Goal: Task Accomplishment & Management: Manage account settings

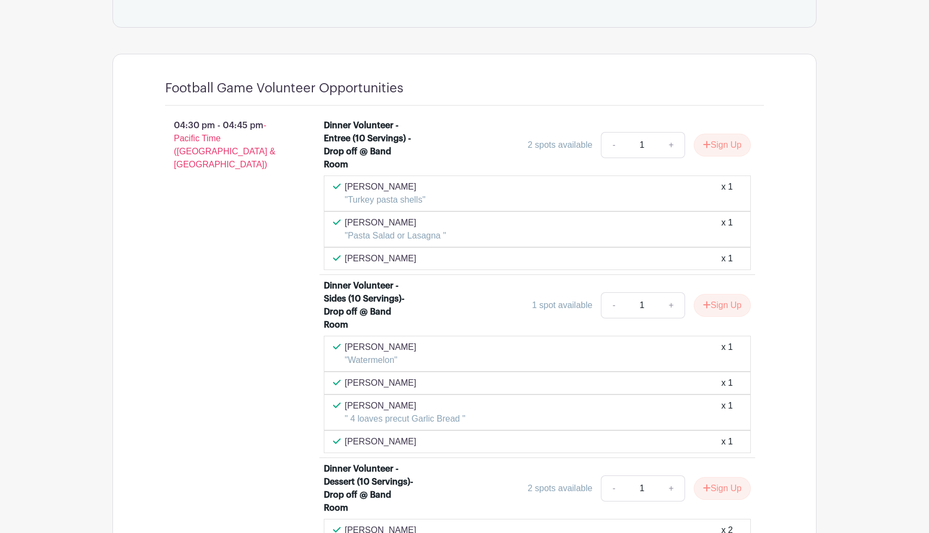
scroll to position [602, 0]
drag, startPoint x: 424, startPoint y: 411, endPoint x: 497, endPoint y: 413, distance: 73.4
click at [497, 413] on div "[PERSON_NAME] " 4 loaves precut Garlic Bread " x 1" at bounding box center [537, 411] width 409 height 26
click at [426, 352] on div "Vy Pierce "Watermelon" x 1" at bounding box center [537, 352] width 409 height 26
click at [412, 382] on div "Monica Baldwin x 1" at bounding box center [537, 381] width 409 height 13
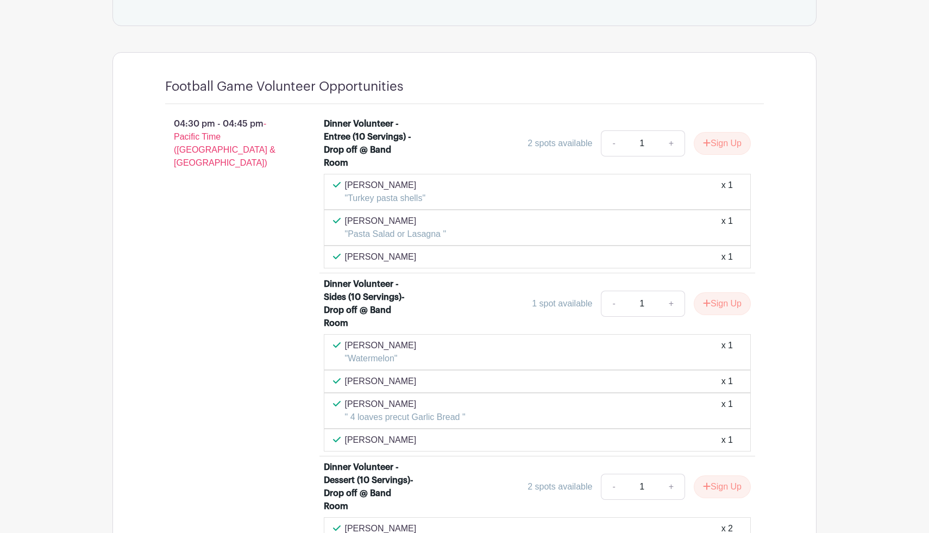
click at [415, 438] on div "[PERSON_NAME] x 1" at bounding box center [537, 439] width 409 height 13
drag, startPoint x: 366, startPoint y: 348, endPoint x: 452, endPoint y: 446, distance: 131.2
click at [452, 446] on div "Vy Pierce "Watermelon" x 1 Monica Baldwin x 1 Jen Thies " 4 loaves precut Garli…" at bounding box center [537, 392] width 427 height 117
click at [267, 382] on div "04:30 pm - 04:45 pm - Pacific Time (US & Canada)" at bounding box center [227, 340] width 159 height 454
drag, startPoint x: 391, startPoint y: 189, endPoint x: 398, endPoint y: 206, distance: 18.5
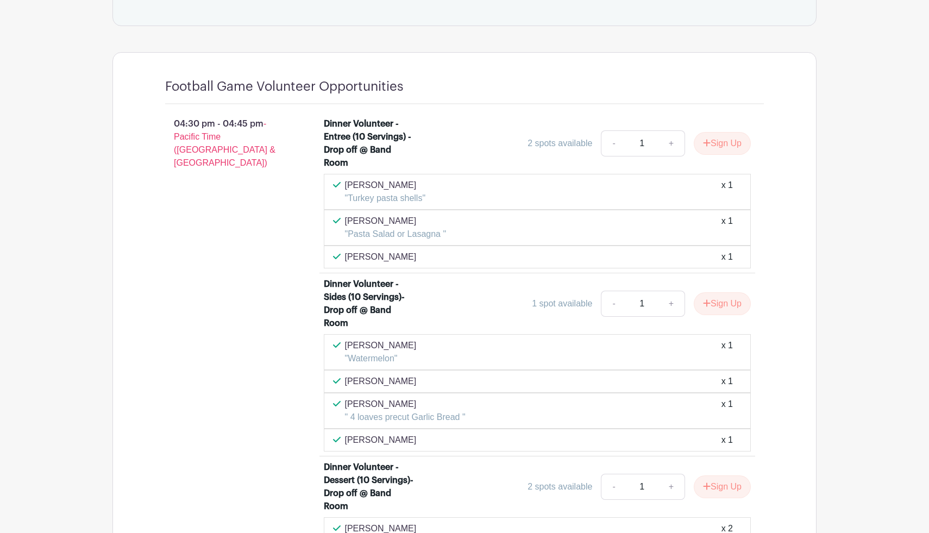
click at [398, 206] on div "Vy Pierce "Turkey pasta shells" x 1" at bounding box center [537, 192] width 427 height 36
click at [438, 221] on p "[PERSON_NAME]" at bounding box center [396, 221] width 102 height 13
click at [444, 234] on p ""Pasta Salad or Lasagna "" at bounding box center [396, 234] width 102 height 13
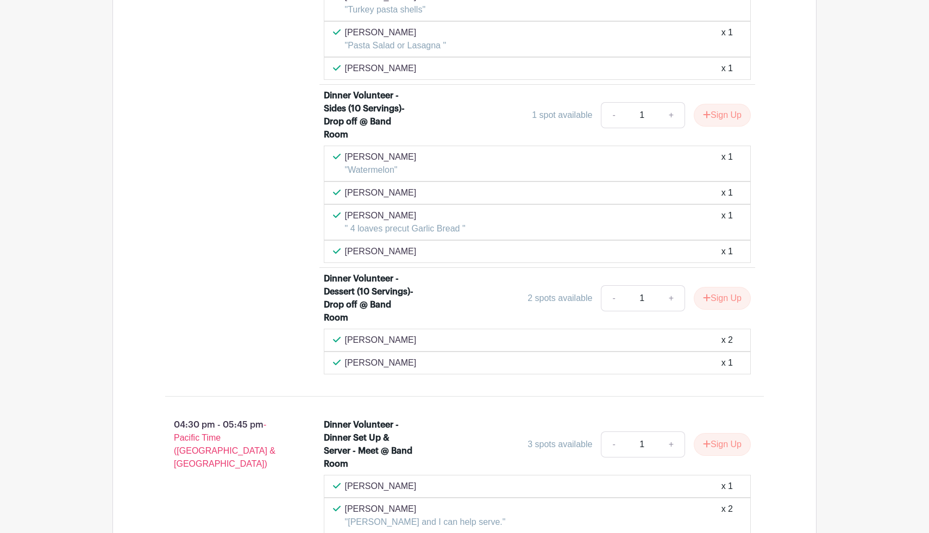
scroll to position [782, 0]
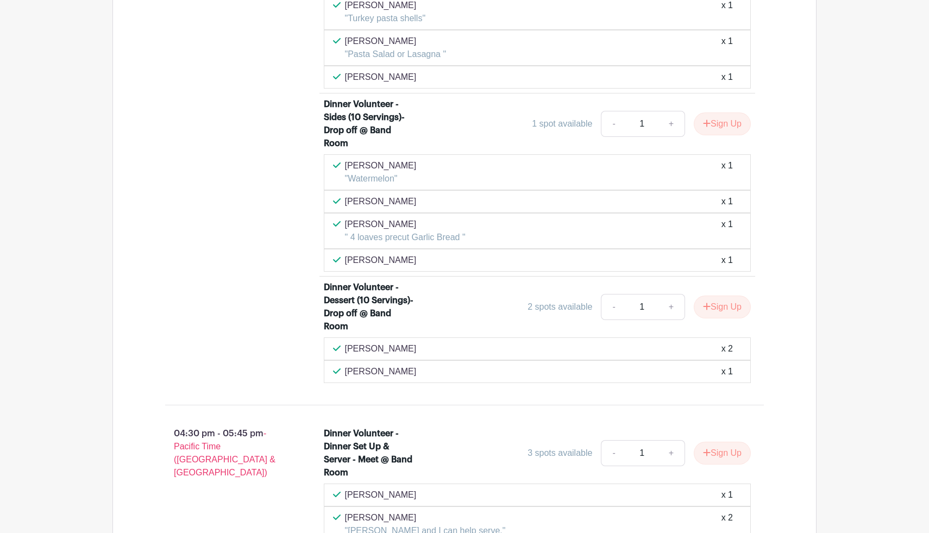
click at [405, 203] on p "[PERSON_NAME]" at bounding box center [381, 201] width 72 height 13
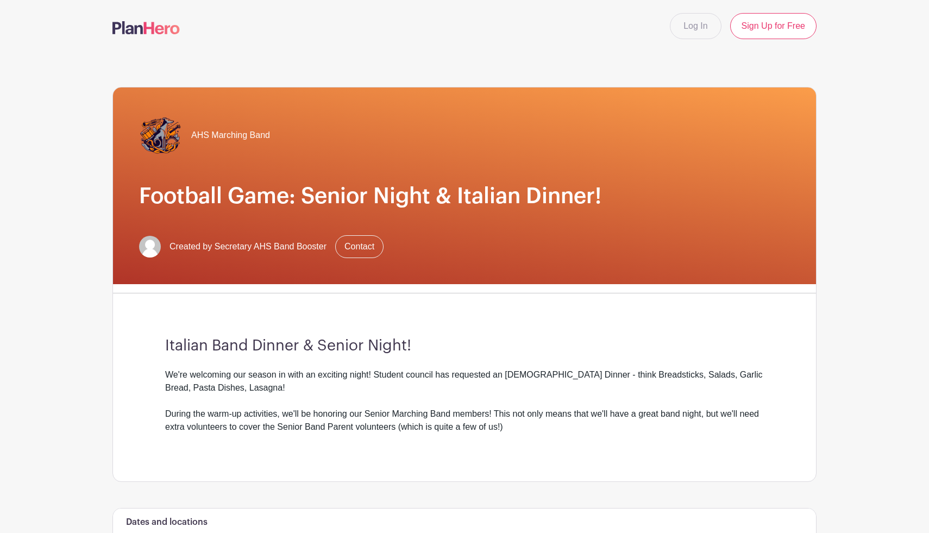
scroll to position [0, 0]
click at [691, 22] on link "Log In" at bounding box center [695, 26] width 51 height 26
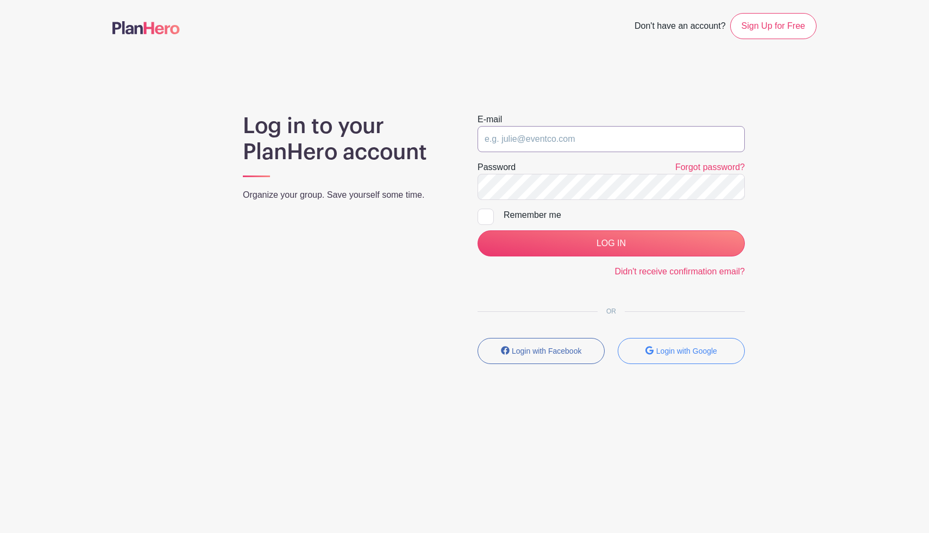
type input "secretary@ahsbandandpageantry.org"
click at [611, 243] on input "LOG IN" at bounding box center [610, 243] width 267 height 26
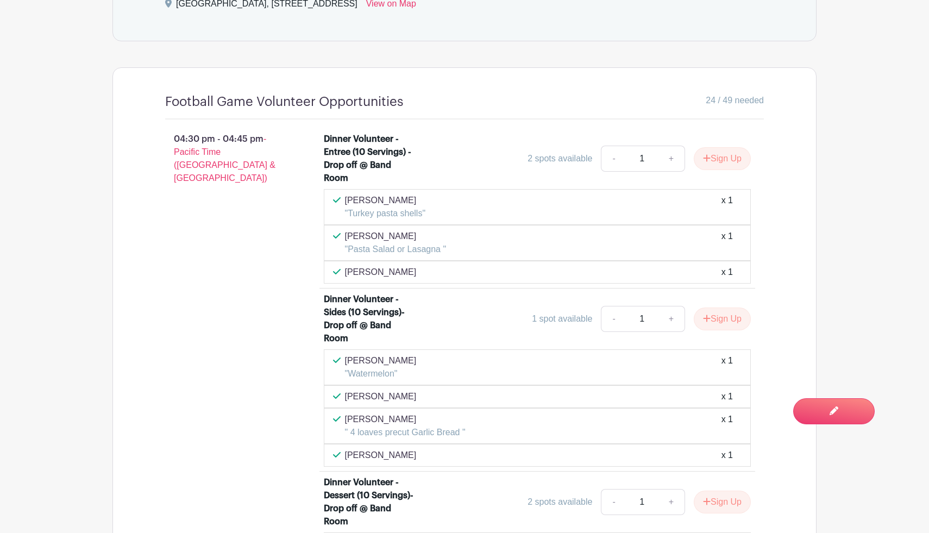
scroll to position [722, 0]
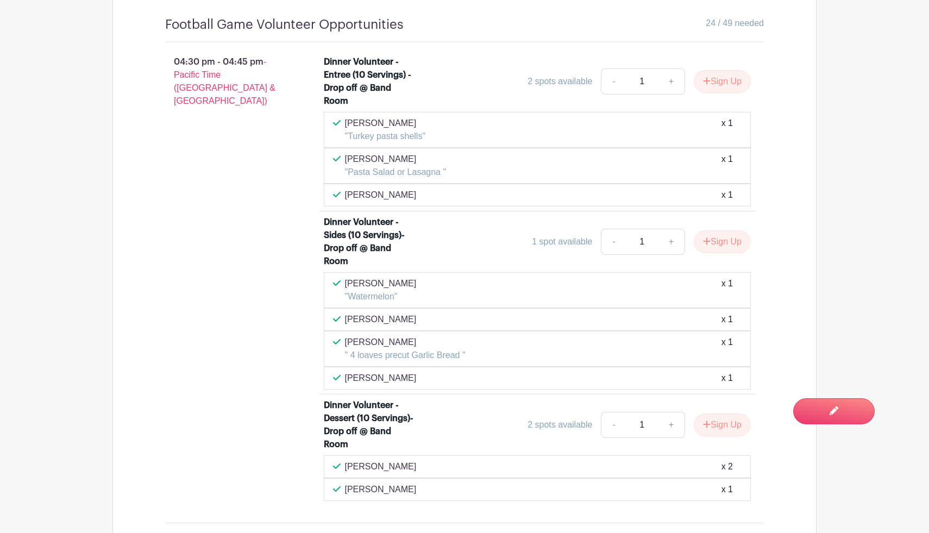
click at [411, 195] on div "[PERSON_NAME] x 1" at bounding box center [537, 194] width 409 height 13
click at [576, 192] on div "[PERSON_NAME] x 1" at bounding box center [537, 194] width 409 height 13
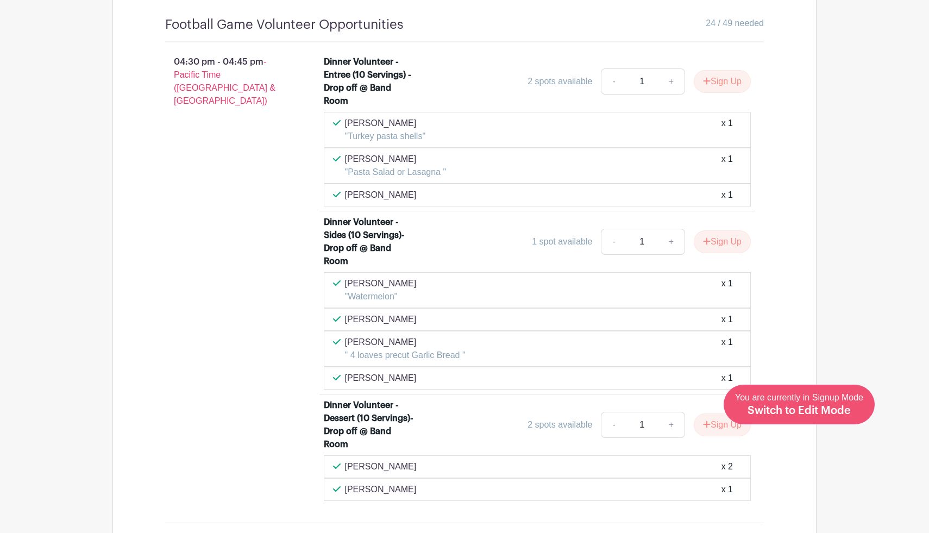
click at [826, 410] on span "Switch to Edit Mode" at bounding box center [798, 410] width 103 height 11
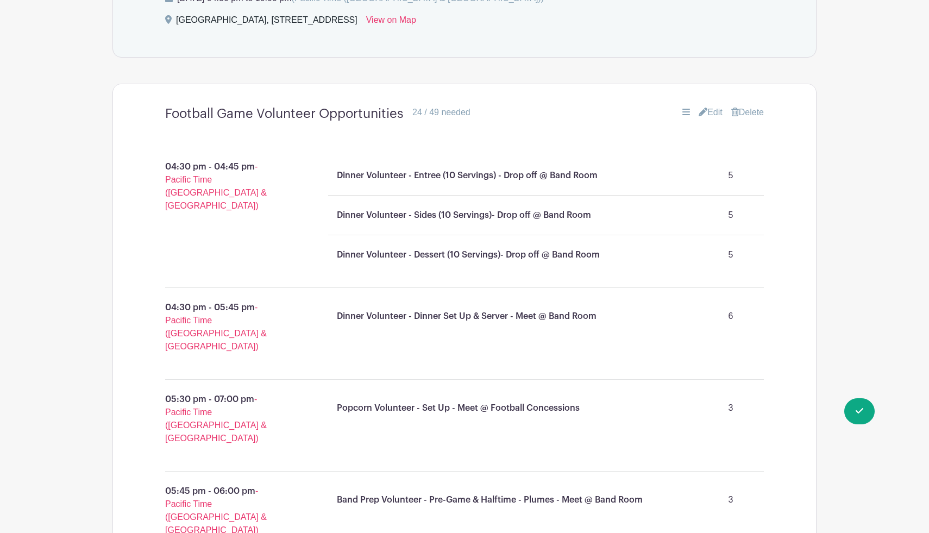
scroll to position [672, 0]
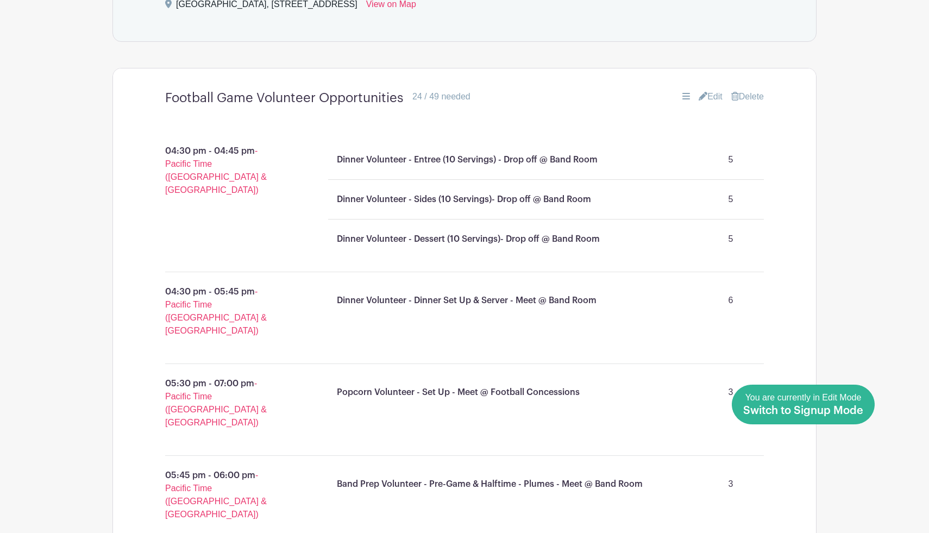
click at [859, 409] on span "Switch to Signup Mode" at bounding box center [803, 410] width 120 height 11
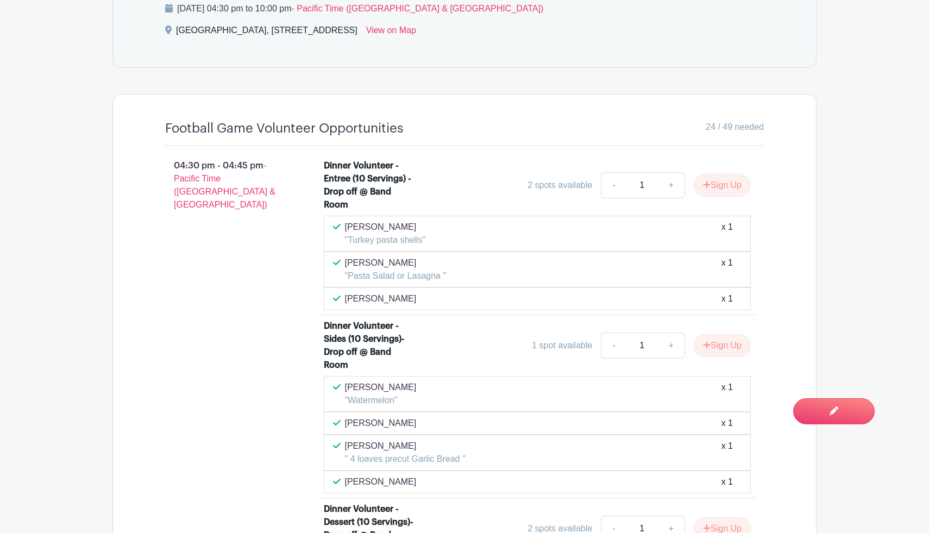
scroll to position [661, 0]
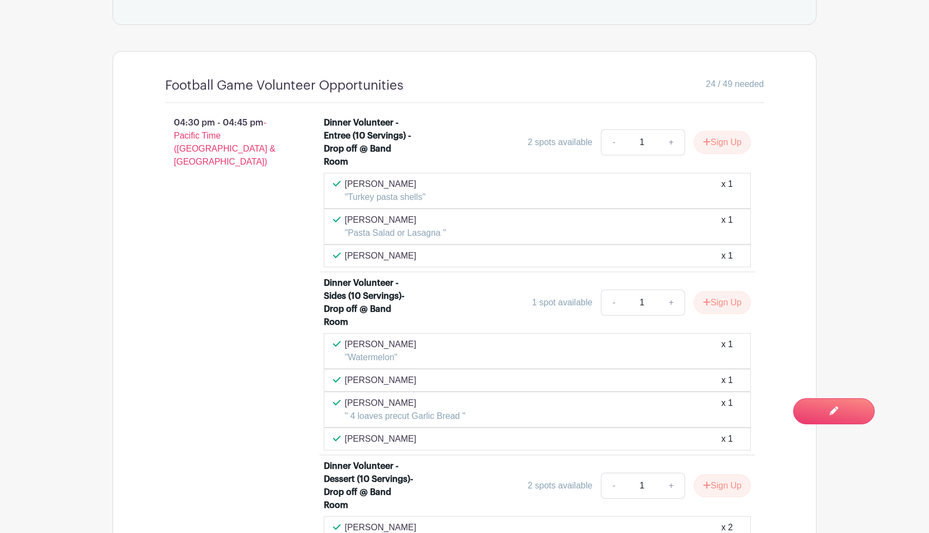
click at [459, 256] on div "Gemma Salting x 1" at bounding box center [537, 255] width 409 height 13
click at [374, 256] on p "Gemma Salting" at bounding box center [381, 255] width 72 height 13
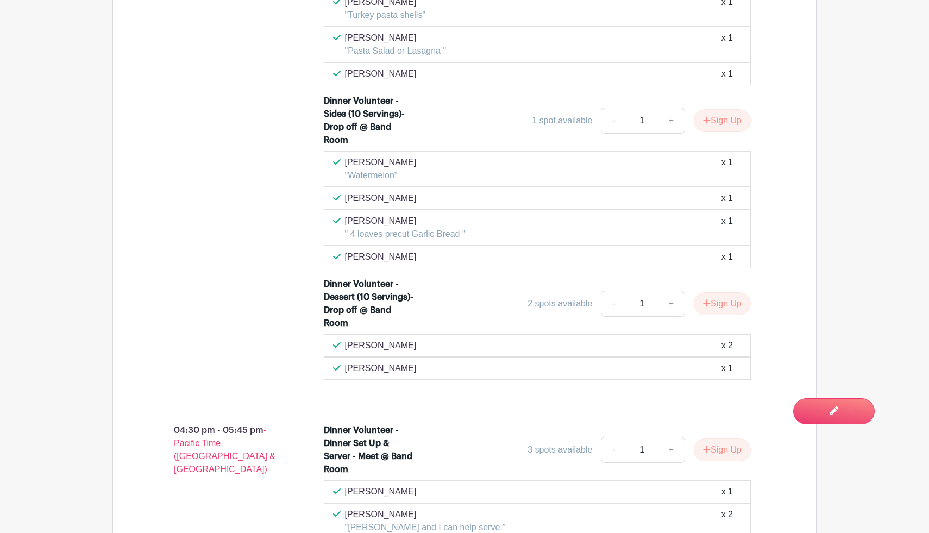
scroll to position [842, 0]
click at [412, 256] on div "Marcella Munson x 1" at bounding box center [537, 257] width 409 height 13
click at [408, 235] on p "" 4 loaves precut Garlic Bread "" at bounding box center [405, 235] width 121 height 13
click at [405, 180] on div "Vy Pierce "Watermelon" x 1" at bounding box center [537, 170] width 409 height 26
click at [406, 202] on p "Monica Baldwin" at bounding box center [381, 199] width 72 height 13
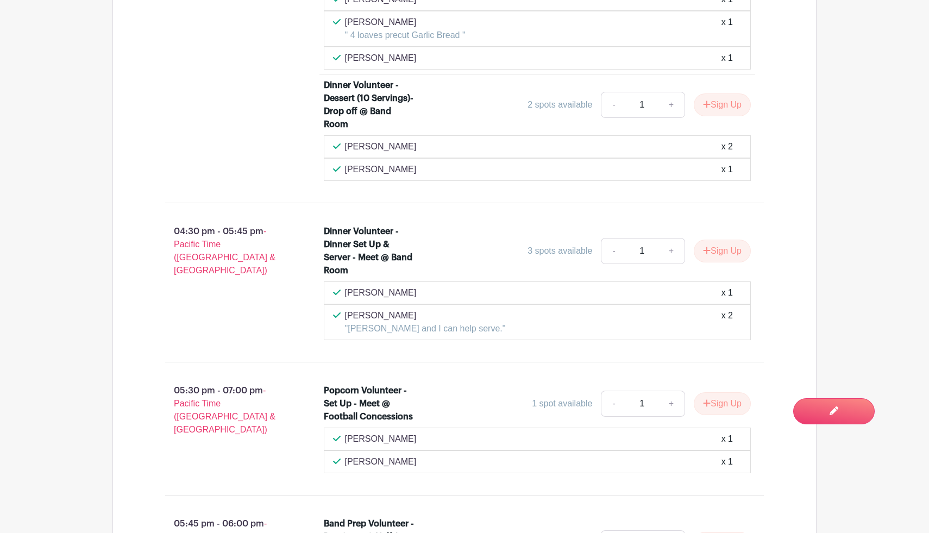
scroll to position [1053, 0]
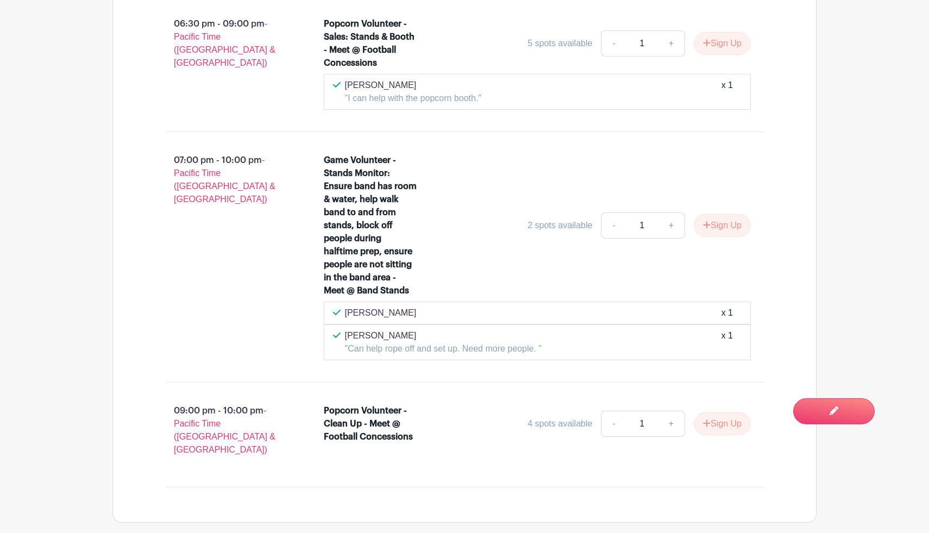
scroll to position [2177, 0]
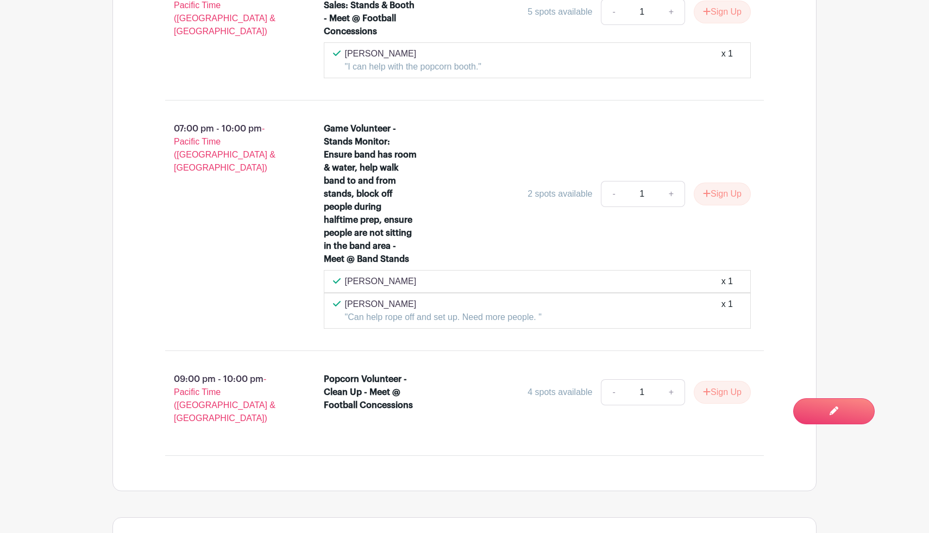
click at [648, 324] on div "Alex Lenz "Can help rope off and set up. Need more people. " x 1" at bounding box center [537, 311] width 409 height 26
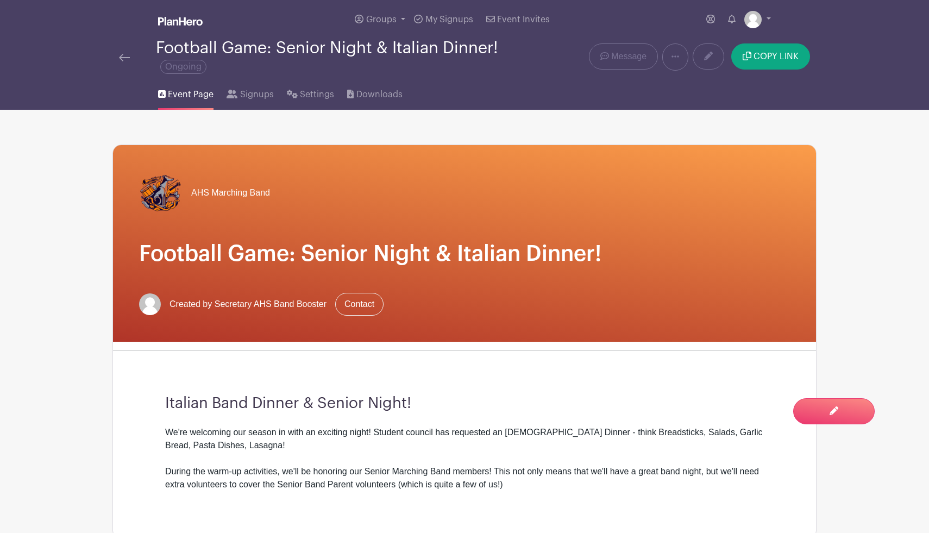
scroll to position [0, 0]
click at [763, 18] on link at bounding box center [757, 19] width 27 height 17
click at [735, 74] on link "Logout" at bounding box center [727, 71] width 86 height 17
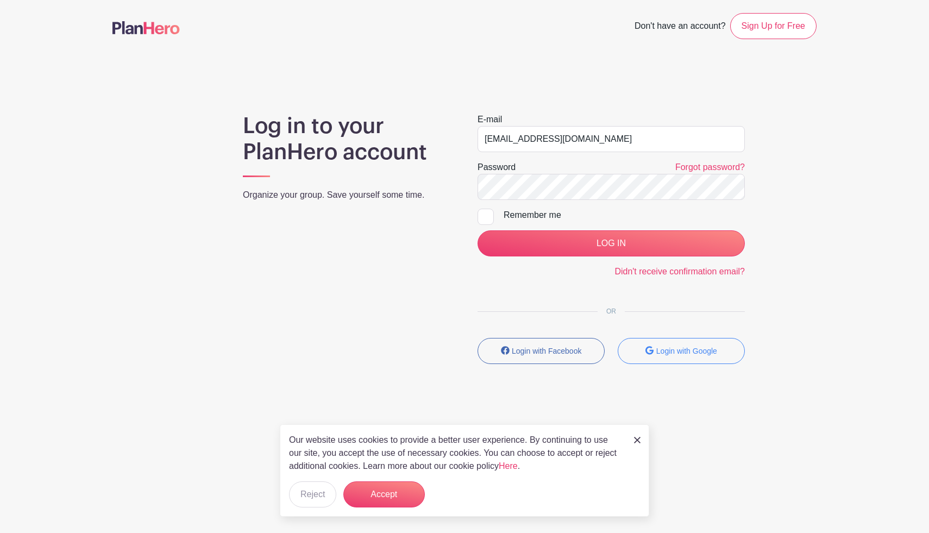
type input "[EMAIL_ADDRESS][DOMAIN_NAME]"
click at [611, 243] on input "LOG IN" at bounding box center [610, 243] width 267 height 26
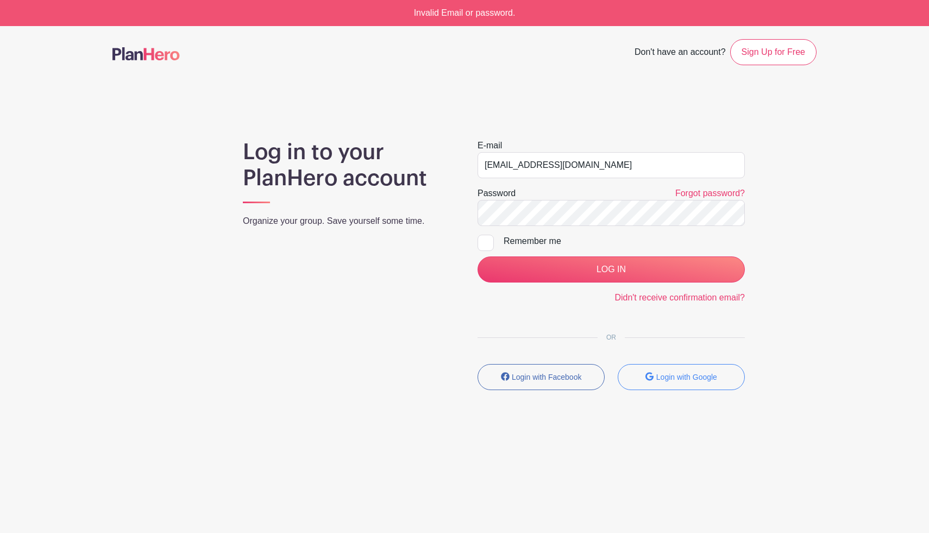
click at [200, 196] on div "Log in to your PlanHero account Organize your group. Save yourself some time. E…" at bounding box center [464, 269] width 704 height 260
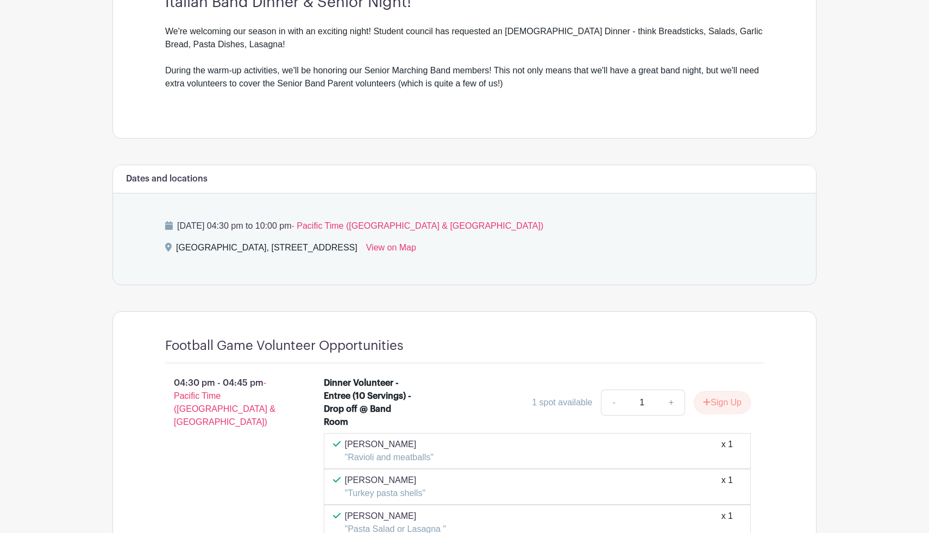
scroll to position [494, 0]
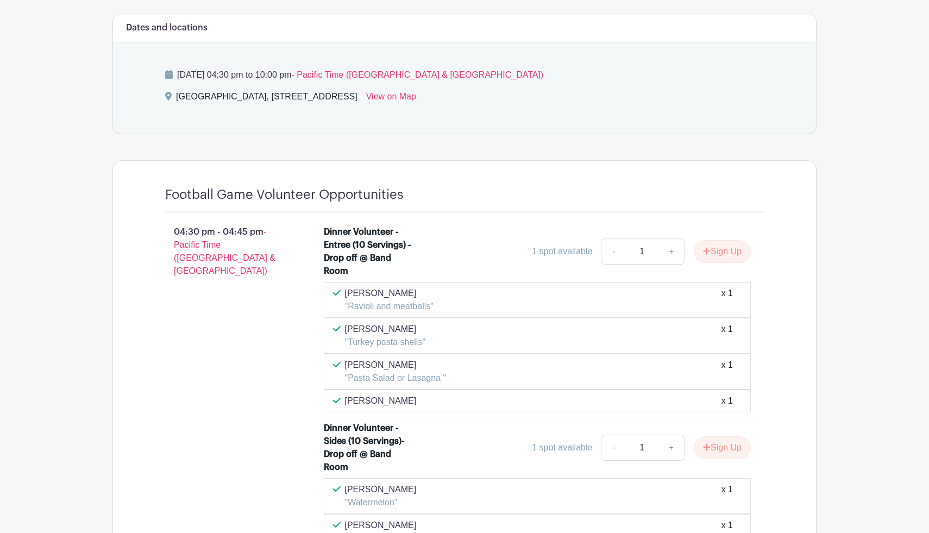
click at [539, 389] on div "[PERSON_NAME] x 1" at bounding box center [537, 400] width 427 height 23
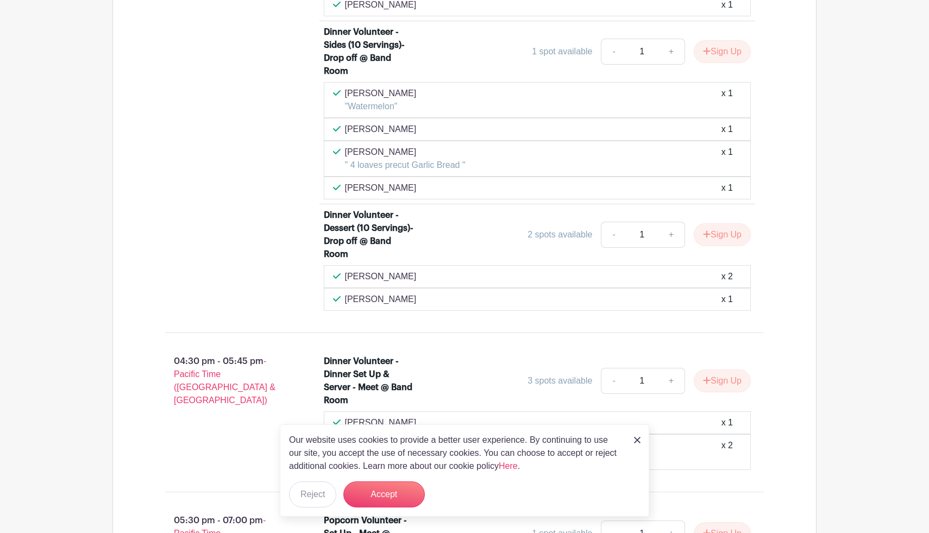
scroll to position [916, 0]
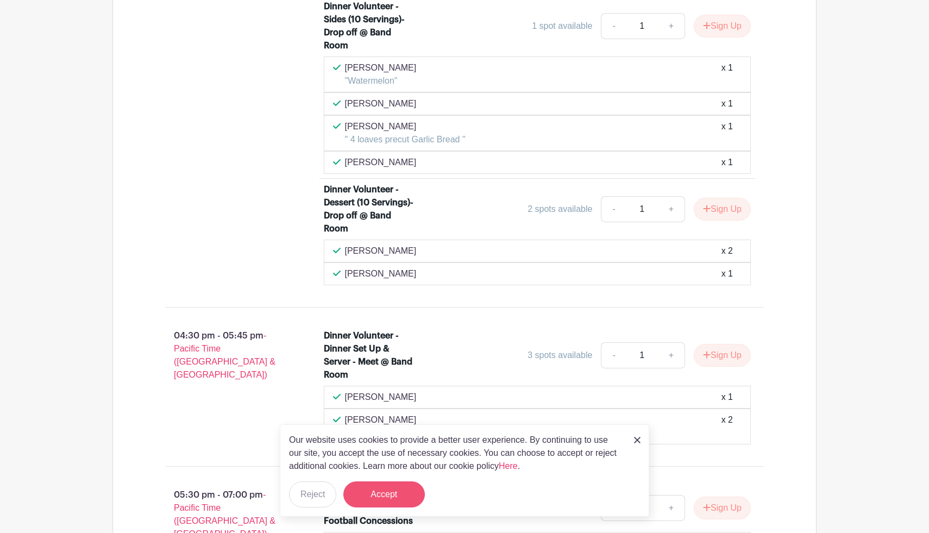
click at [377, 494] on button "Accept" at bounding box center [383, 494] width 81 height 26
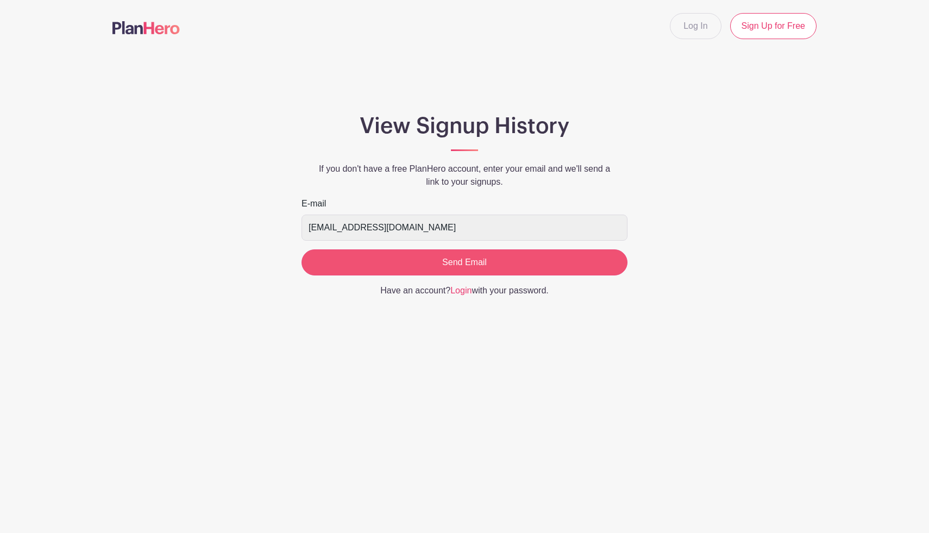
click at [476, 262] on input "Send Email" at bounding box center [464, 262] width 326 height 26
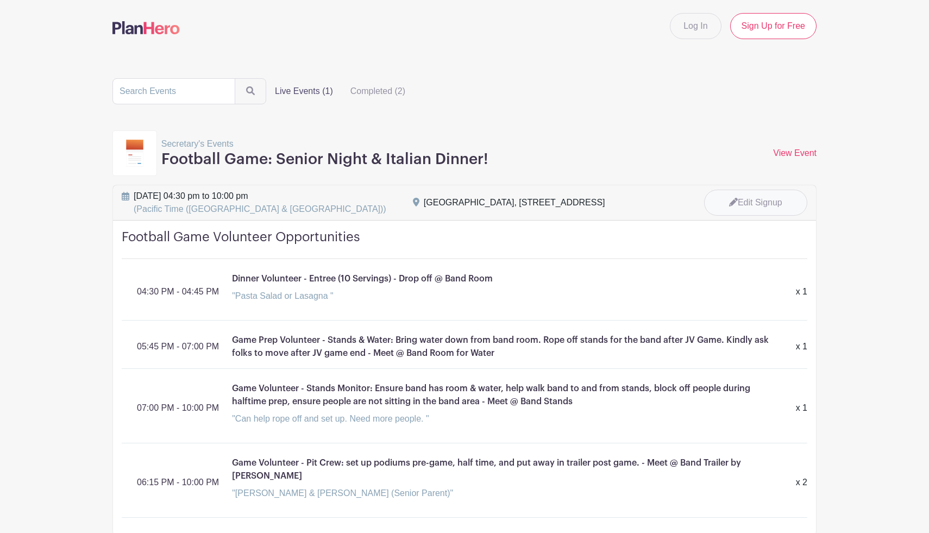
click at [736, 211] on link "Edit Signup" at bounding box center [755, 203] width 103 height 26
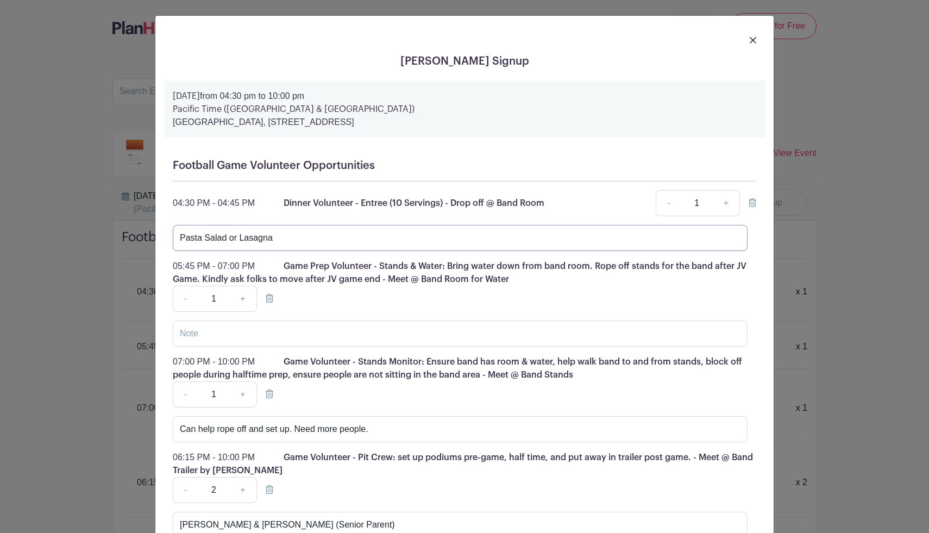
click at [265, 240] on input "Pasta Salad or Lasagna" at bounding box center [460, 238] width 575 height 26
click at [231, 241] on input "Chicken Ceasar Salad" at bounding box center [460, 238] width 575 height 26
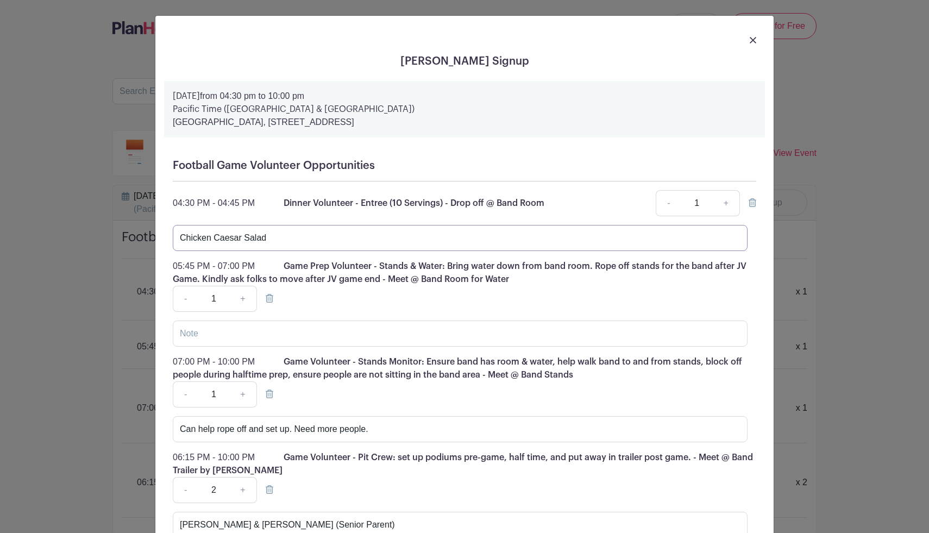
click at [291, 241] on input "Chicken Caesar Salad" at bounding box center [460, 238] width 575 height 26
type input "Chicken Caesar Salad"
click at [316, 338] on input "text" at bounding box center [460, 333] width 575 height 26
type input "Will bring signs."
click at [246, 298] on link "+" at bounding box center [242, 299] width 27 height 26
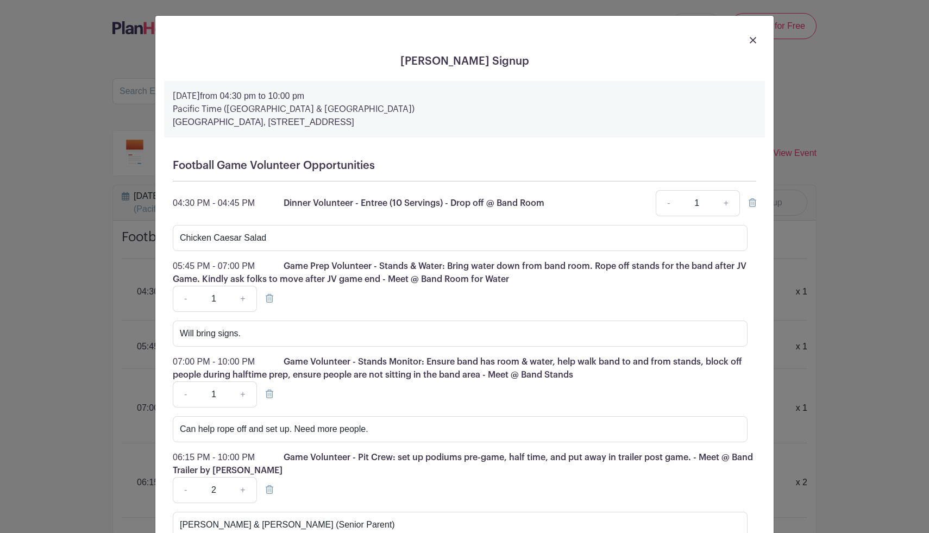
type input "2"
click at [223, 338] on input "Will bring signs." at bounding box center [460, 333] width 575 height 26
type input "Alex & Scott"
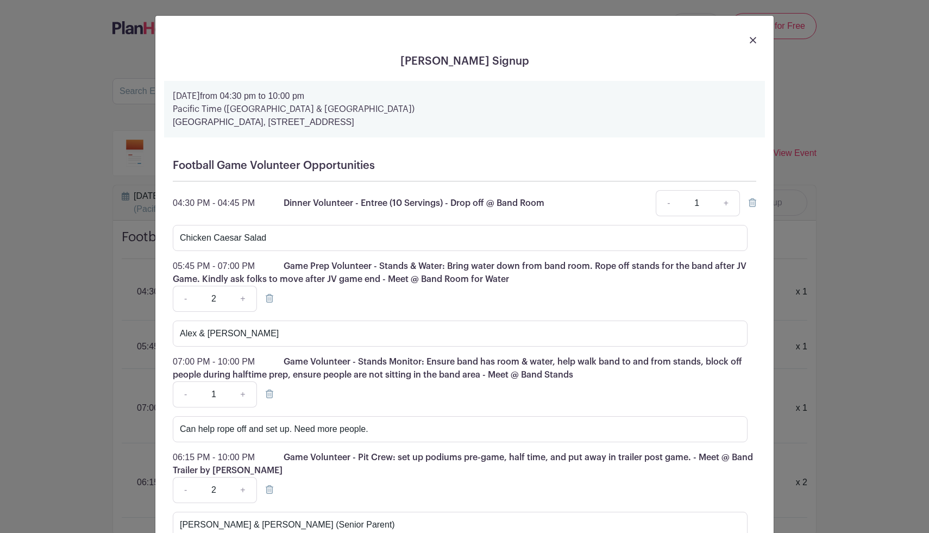
click at [247, 400] on link "+" at bounding box center [242, 394] width 27 height 26
type input "2"
click at [243, 429] on input "Can help rope off and set up. Need more people." at bounding box center [460, 429] width 575 height 26
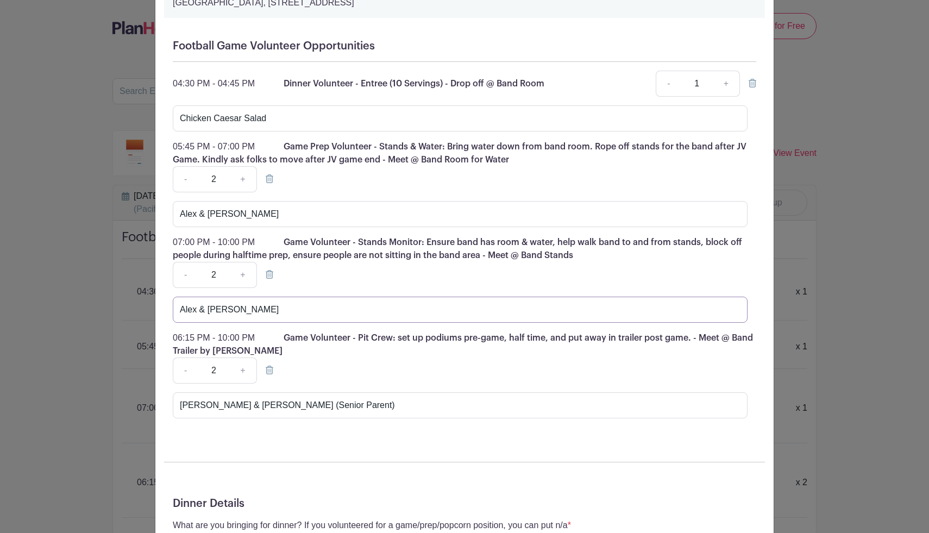
scroll to position [122, 0]
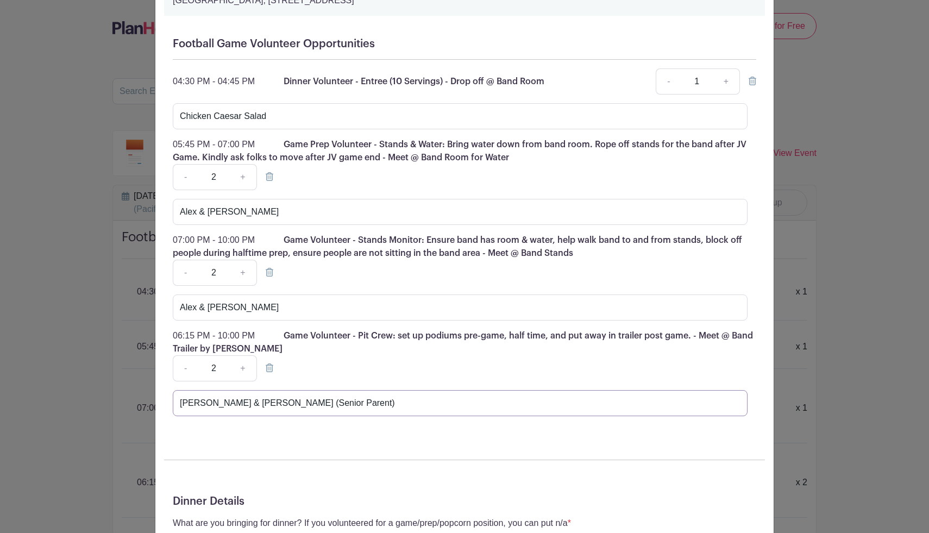
click at [266, 407] on input "Alex & Scott (Senior Parent)" at bounding box center [460, 403] width 575 height 26
click at [284, 317] on input "Alex & Scott" at bounding box center [460, 307] width 575 height 26
type input "Alex & Scott (Senior Parent)"
click at [268, 217] on input "Alex & Scott" at bounding box center [460, 212] width 575 height 26
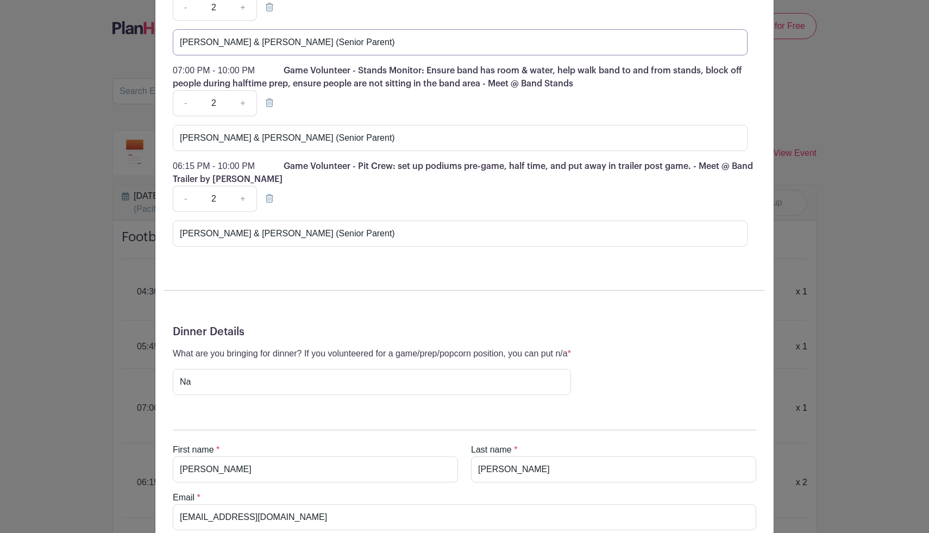
scroll to position [292, 0]
type input "Alex & Scott (Senior Parent)"
click at [225, 374] on input "Na" at bounding box center [372, 381] width 398 height 26
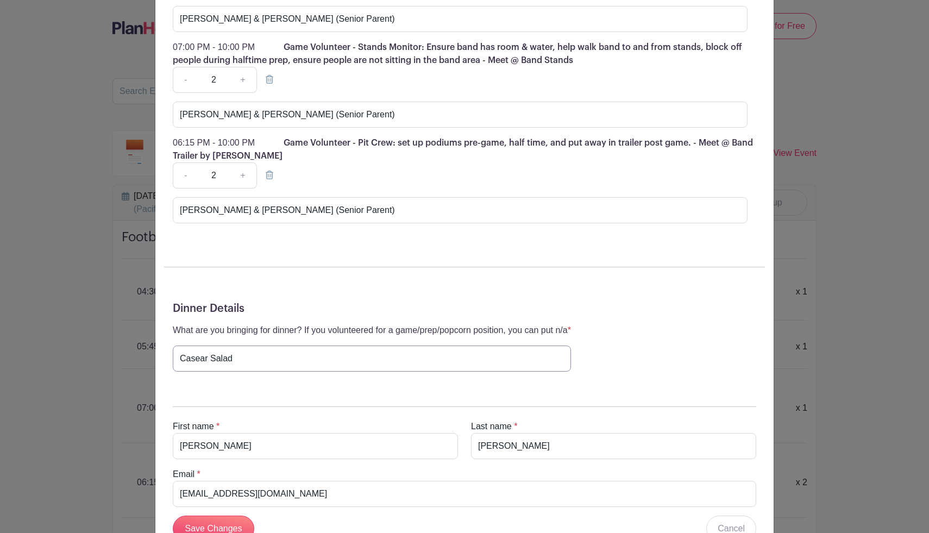
scroll to position [357, 0]
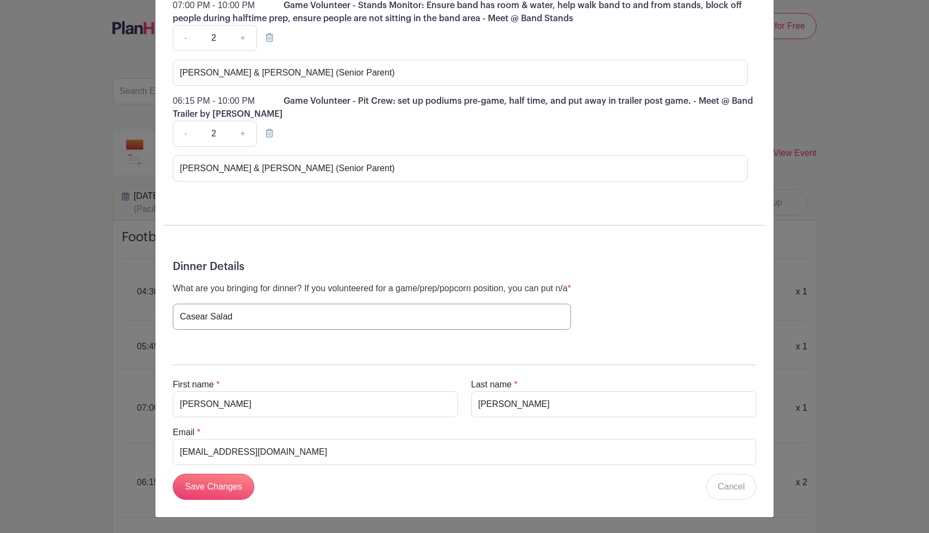
click at [192, 323] on input "Casear Salad" at bounding box center [372, 317] width 398 height 26
type input "Caesar Salad"
click at [270, 354] on div "First name * Alex Last name * Lenz Email * lenzalexandria@gmail.com Save Change…" at bounding box center [464, 427] width 601 height 161
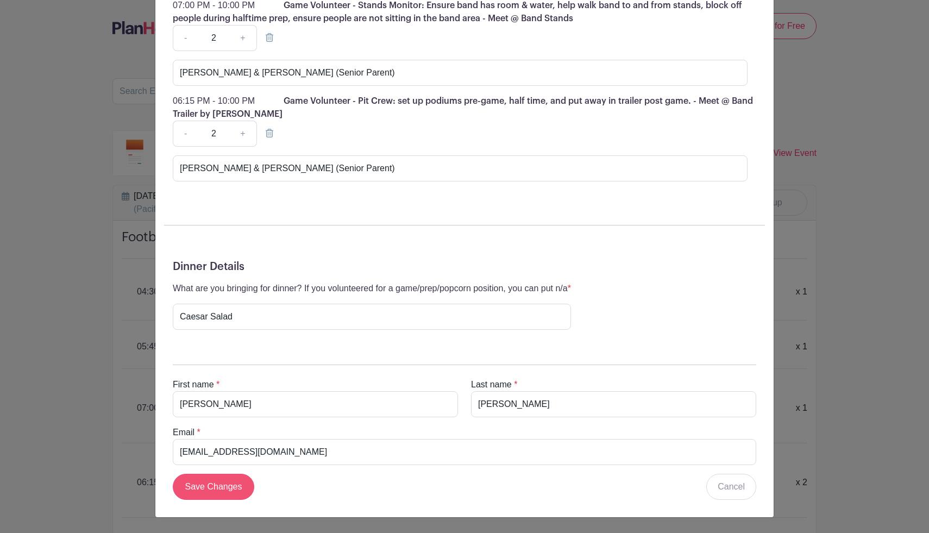
click at [227, 487] on input "Save Changes" at bounding box center [213, 487] width 81 height 26
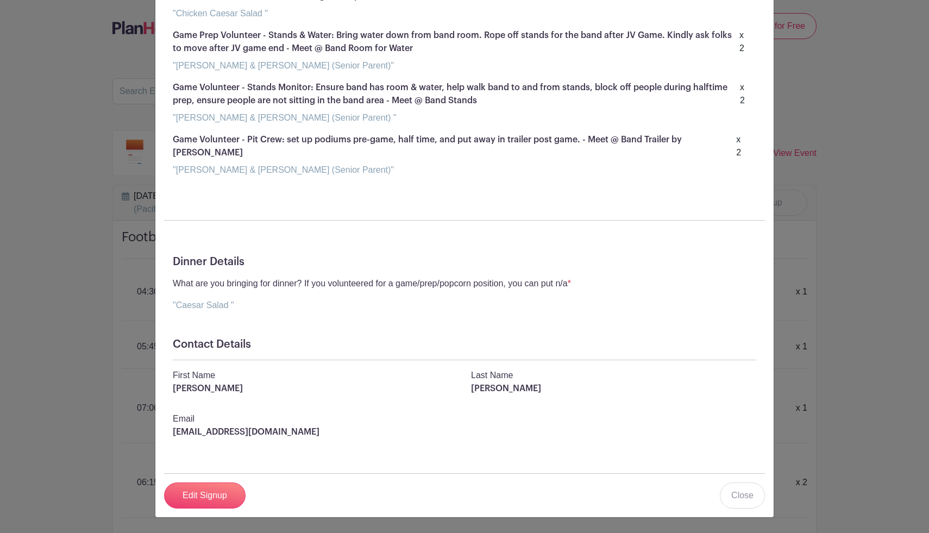
scroll to position [184, 0]
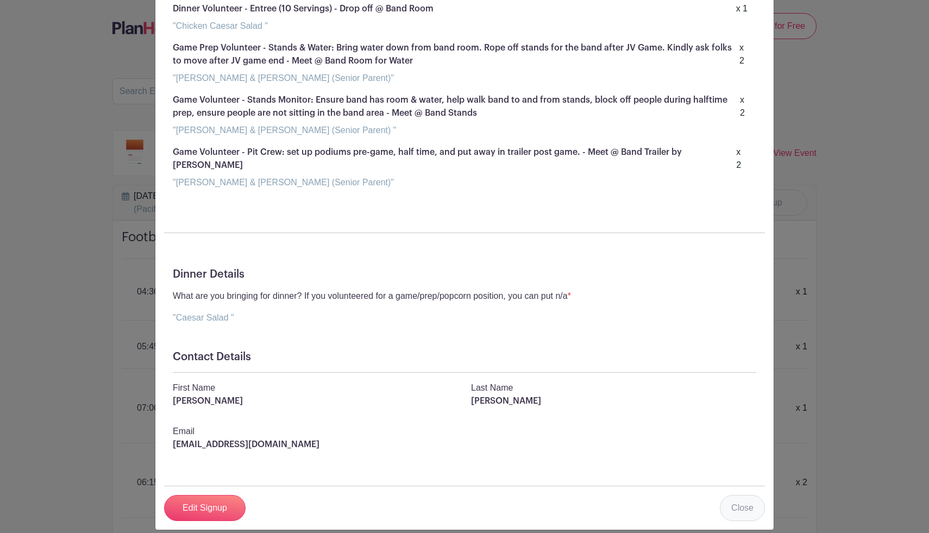
click at [747, 495] on link "Close" at bounding box center [742, 508] width 45 height 26
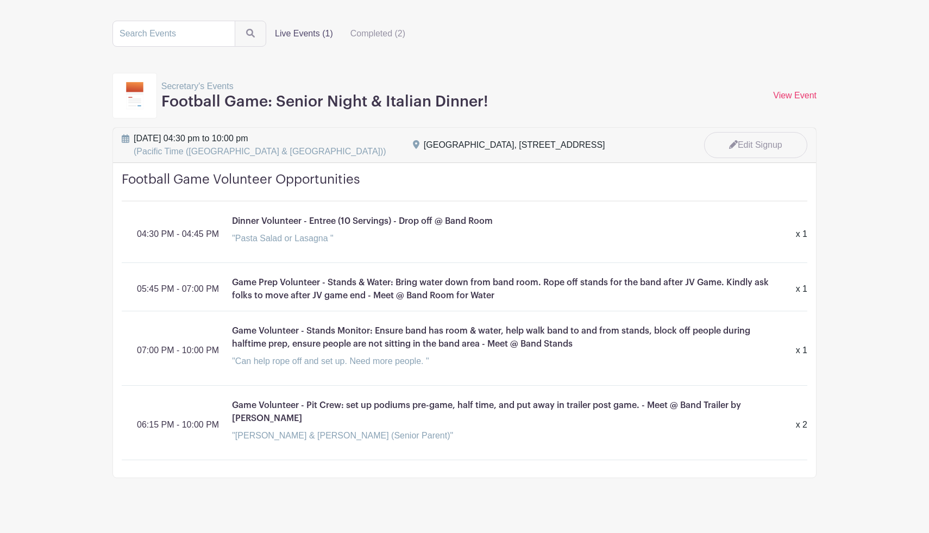
scroll to position [57, 0]
